Goal: Task Accomplishment & Management: Complete application form

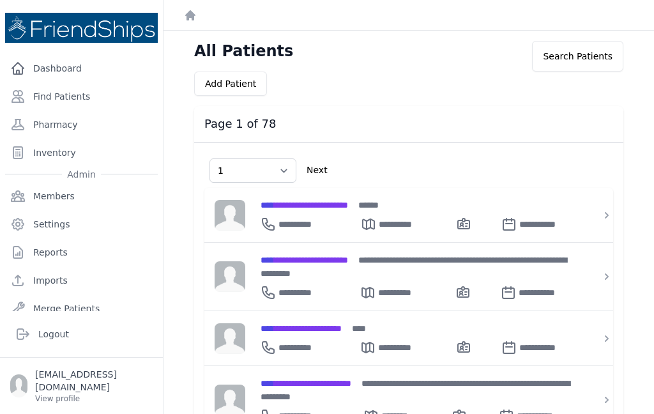
select select "1"
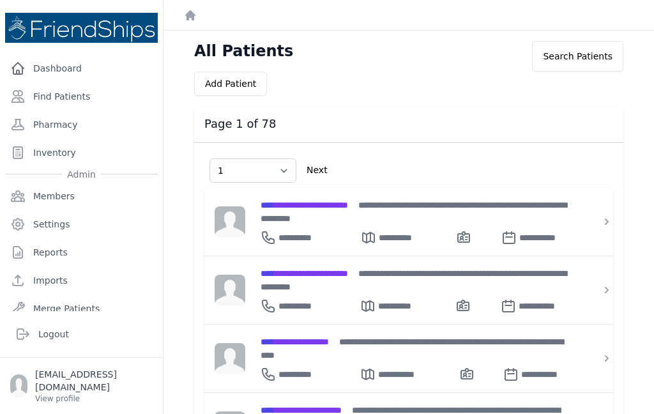
click at [75, 93] on link "Find Patients" at bounding box center [81, 97] width 153 height 26
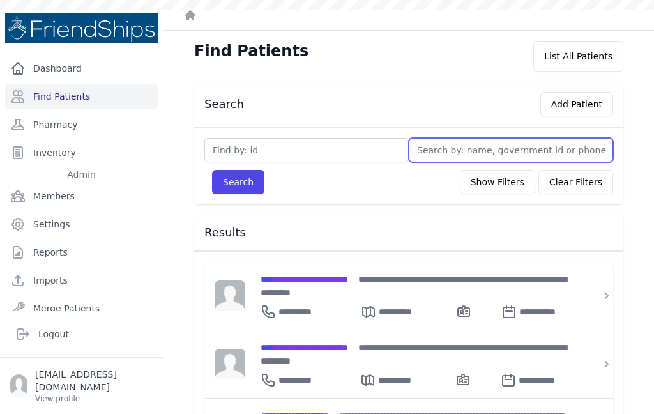
click at [489, 151] on input "text" at bounding box center [511, 150] width 204 height 24
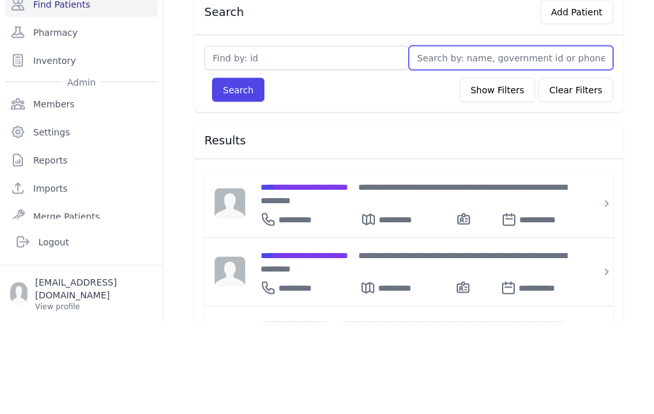
type input "K"
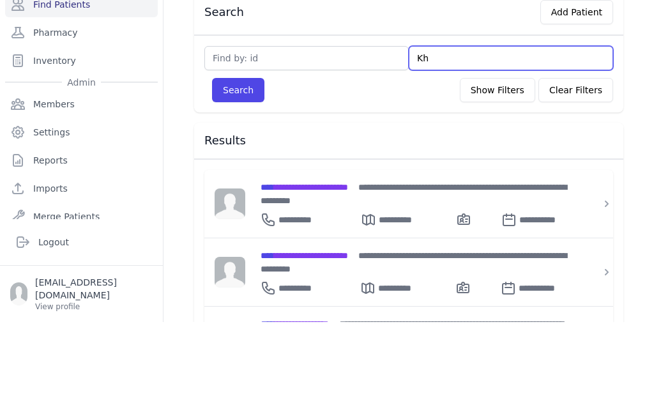
type input "Kha"
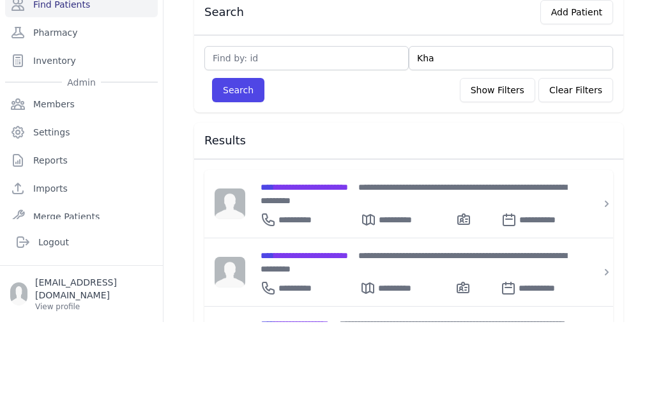
type input "Khaa"
type input "Kha"
type input "Khade"
type input "Khader"
click at [238, 170] on button "Search" at bounding box center [238, 182] width 52 height 24
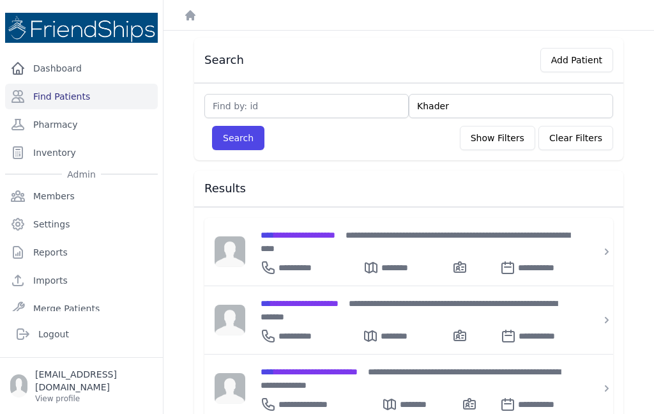
scroll to position [45, 0]
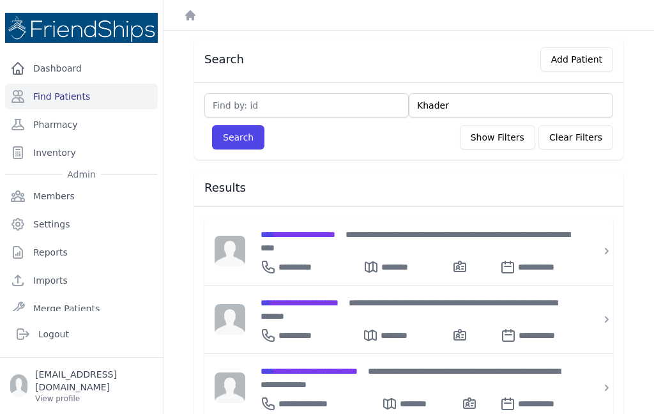
click at [339, 298] on span "**********" at bounding box center [300, 302] width 78 height 9
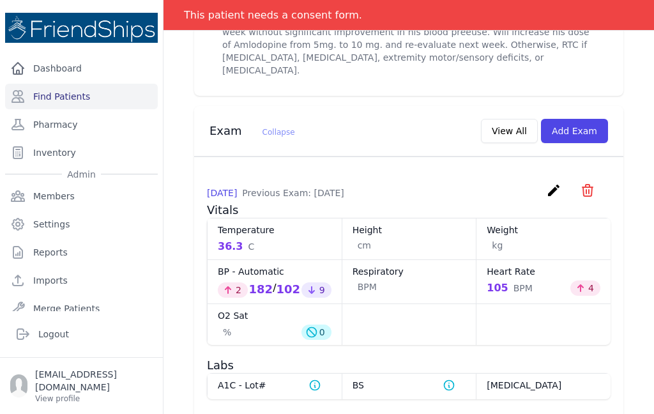
scroll to position [572, 0]
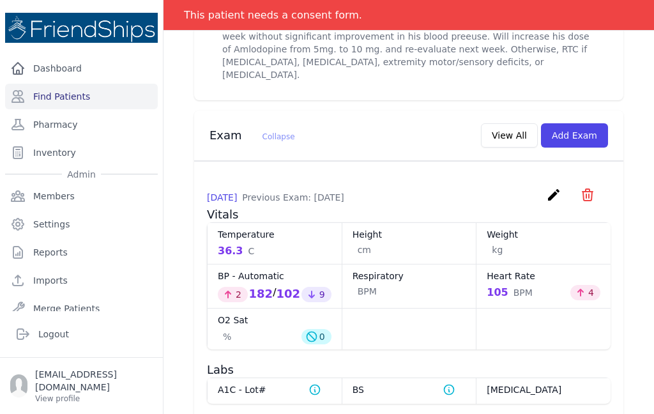
click at [473, 222] on div "Height cm" at bounding box center [409, 243] width 135 height 42
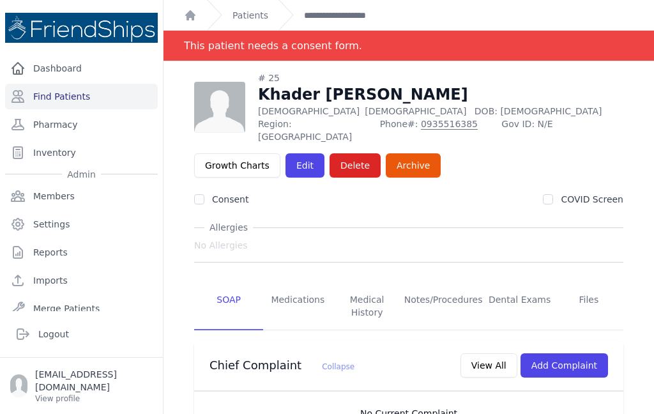
scroll to position [0, 0]
click at [106, 84] on link "Find Patients" at bounding box center [81, 97] width 153 height 26
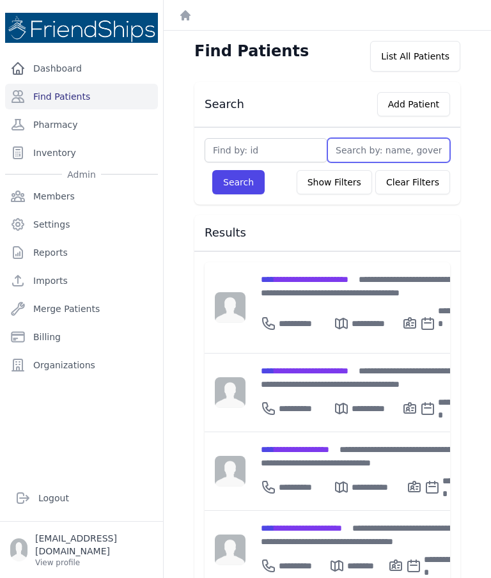
click at [378, 146] on input "text" at bounding box center [388, 150] width 123 height 24
type input "T"
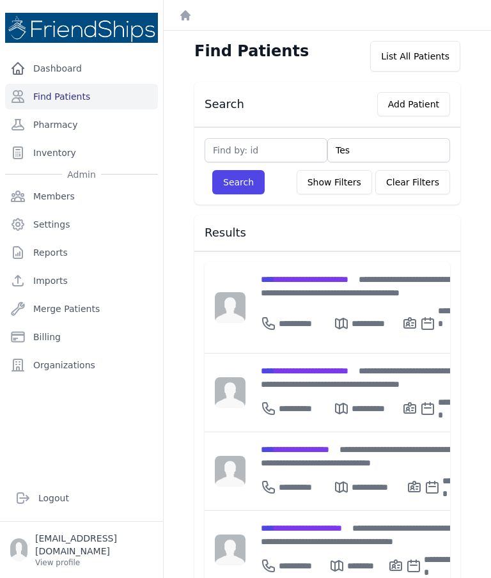
type input "Test"
click at [238, 182] on button "Search" at bounding box center [238, 182] width 52 height 24
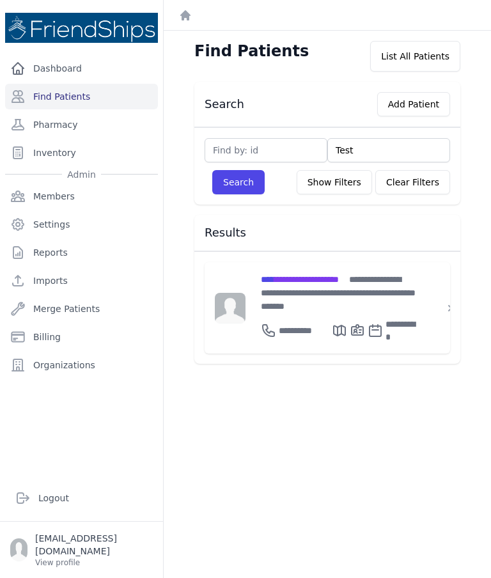
click at [325, 281] on span "**********" at bounding box center [300, 279] width 78 height 9
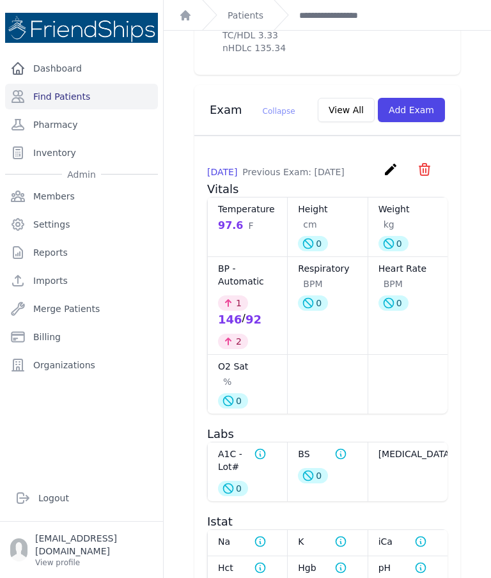
scroll to position [634, 0]
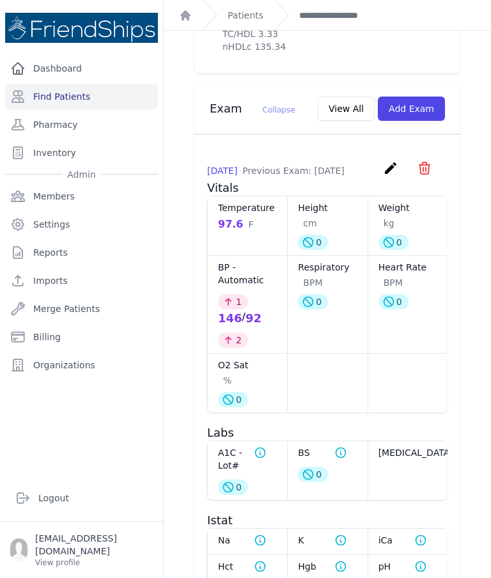
click at [418, 121] on button "Add Exam" at bounding box center [411, 108] width 67 height 24
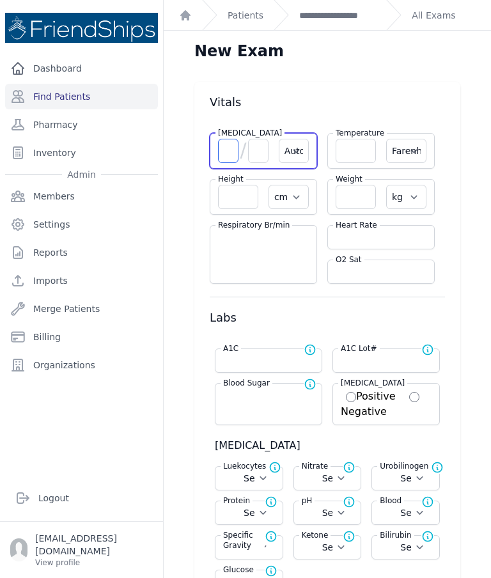
click at [220, 155] on input "number" at bounding box center [228, 151] width 20 height 24
click at [306, 144] on select "Automatic Manual" at bounding box center [294, 151] width 30 height 24
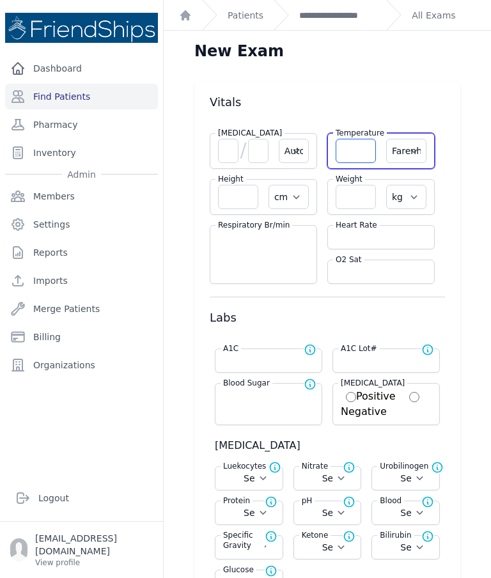
click at [355, 151] on input "number" at bounding box center [355, 151] width 40 height 24
click at [409, 153] on select "Farenheit Celcius" at bounding box center [406, 151] width 40 height 24
select select "C"
select select "Automatic"
select select "cm"
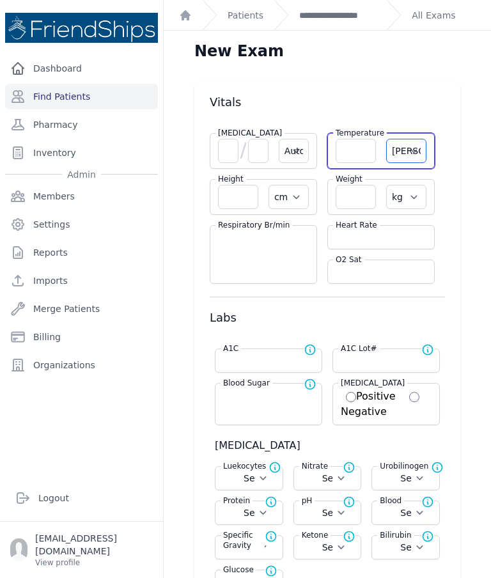
select select "kg"
select select
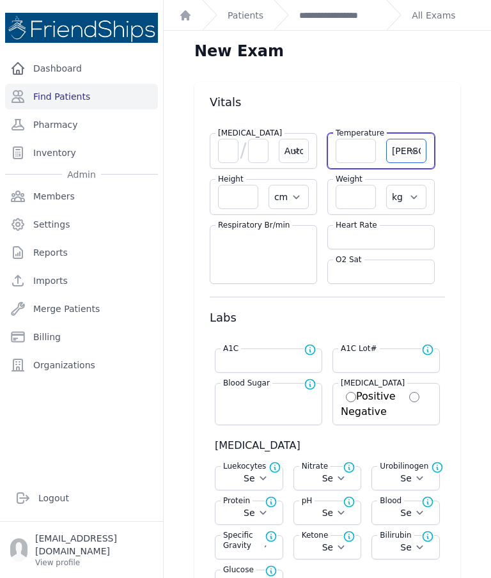
select select
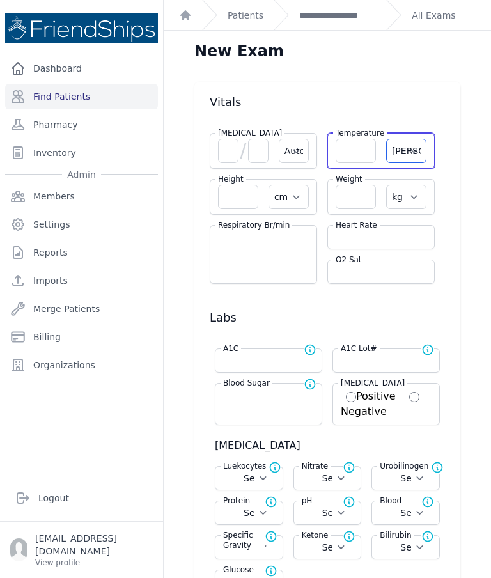
select select
select select "C"
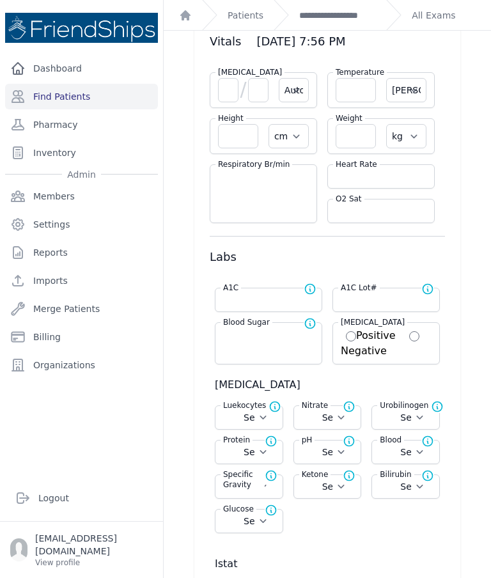
scroll to position [61, 0]
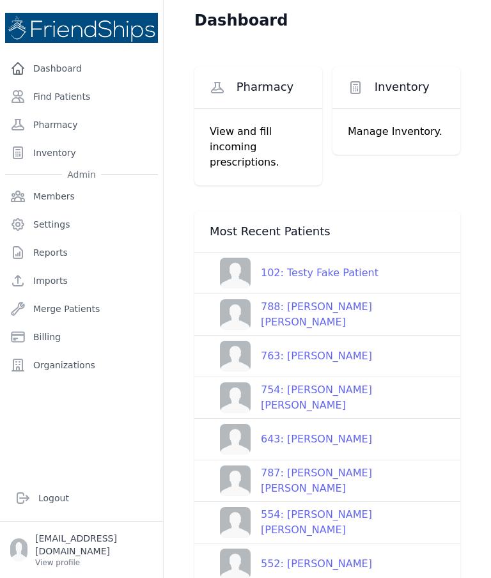
click at [60, 96] on link "Find Patients" at bounding box center [81, 97] width 153 height 26
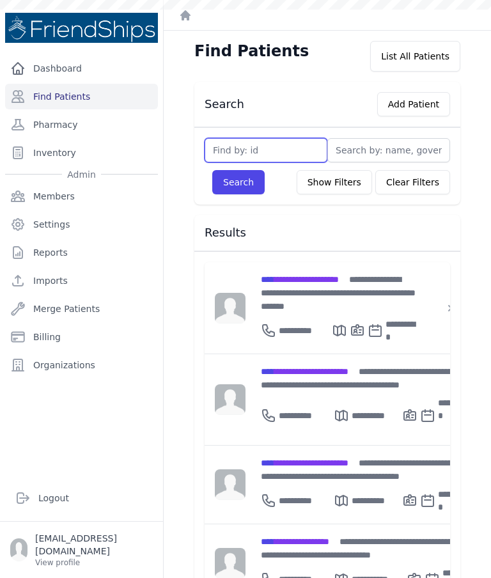
click at [270, 149] on input "text" at bounding box center [265, 150] width 123 height 24
type input "566"
click at [238, 182] on button "Search" at bounding box center [238, 182] width 52 height 24
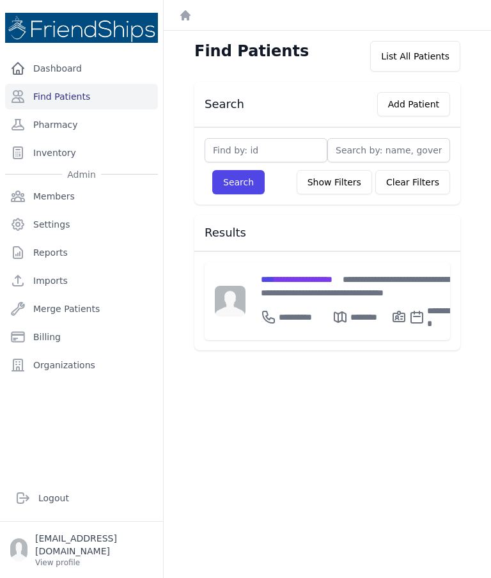
click at [332, 280] on span "**********" at bounding box center [297, 279] width 72 height 9
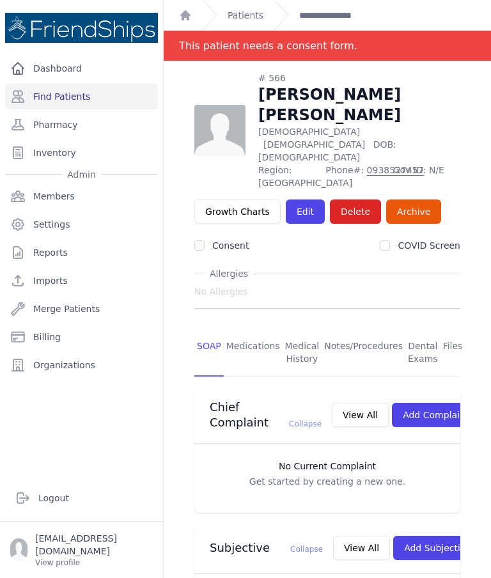
click at [65, 77] on link "Dashboard" at bounding box center [81, 69] width 153 height 26
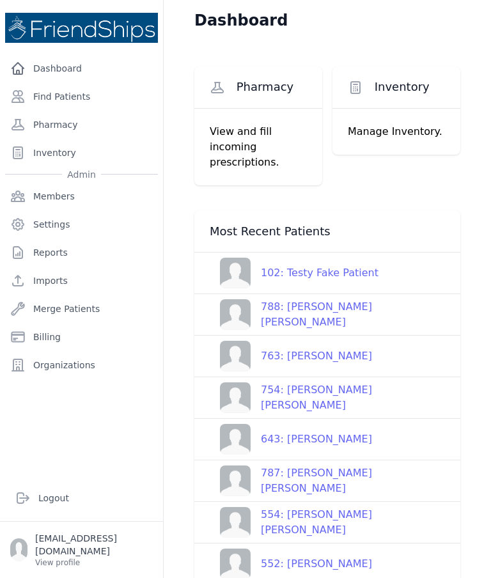
click at [56, 95] on link "Find Patients" at bounding box center [81, 97] width 153 height 26
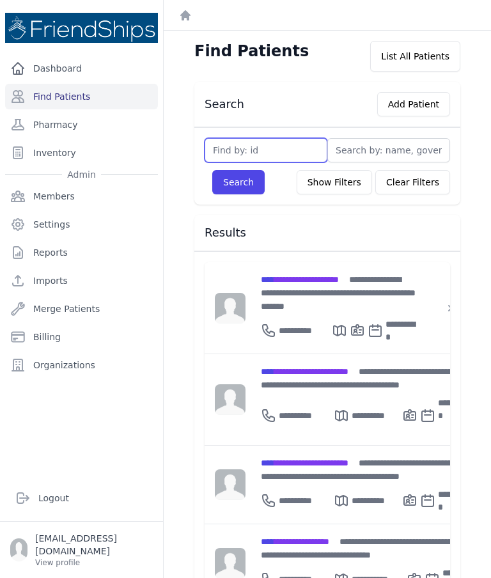
click at [254, 159] on input "text" at bounding box center [265, 150] width 123 height 24
type input "769"
click at [238, 182] on button "Search" at bounding box center [238, 182] width 52 height 24
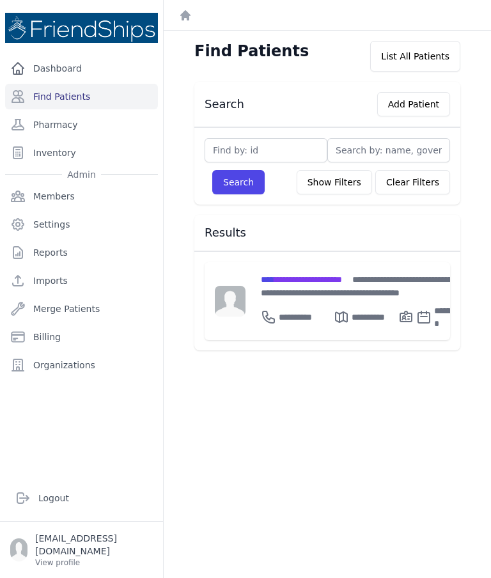
click at [309, 285] on div "**********" at bounding box center [363, 285] width 204 height 27
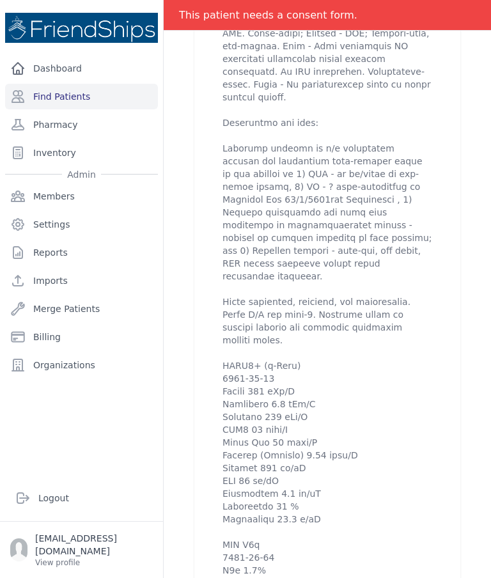
scroll to position [903, 0]
